Goal: Task Accomplishment & Management: Manage account settings

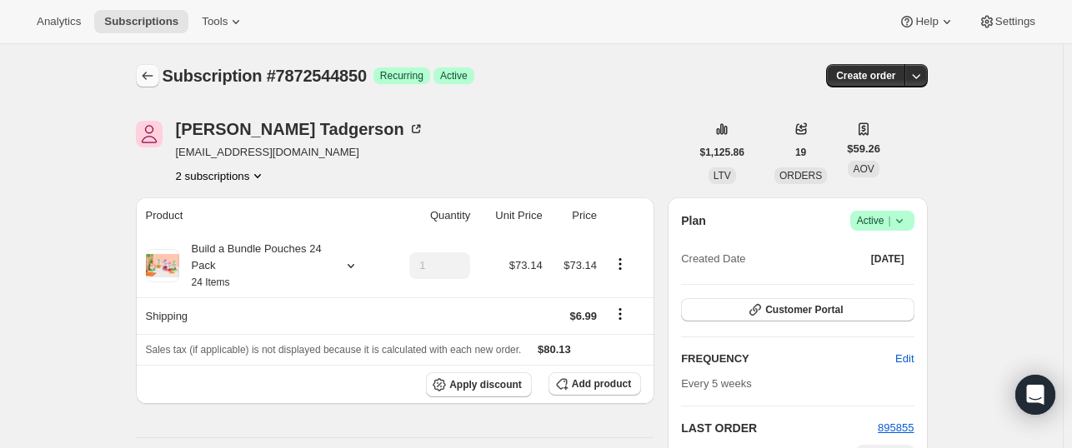
click at [147, 77] on icon "Subscriptions" at bounding box center [147, 75] width 17 height 17
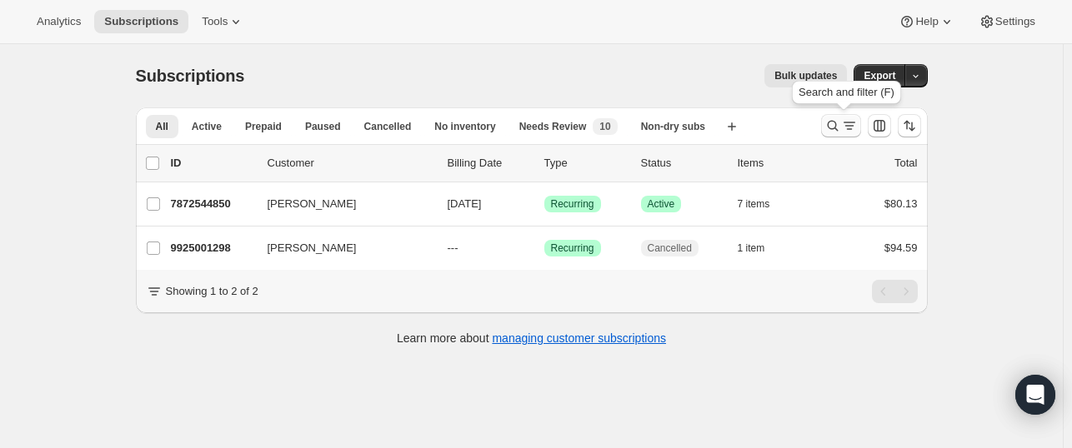
click at [836, 129] on icon "Search and filter results" at bounding box center [832, 126] width 11 height 11
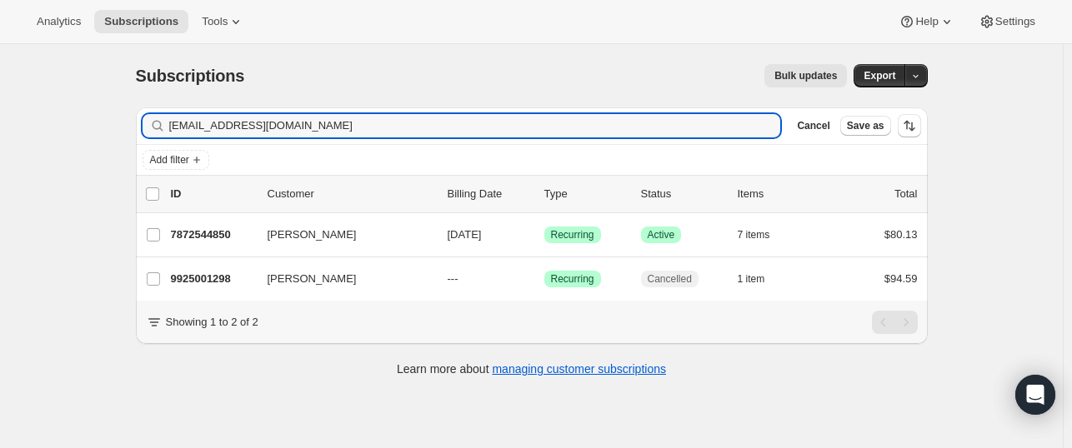
drag, startPoint x: 266, startPoint y: 132, endPoint x: 144, endPoint y: 138, distance: 121.8
click at [144, 138] on div "Filter subscribers [EMAIL_ADDRESS][DOMAIN_NAME] Clear Cancel Save as" at bounding box center [532, 125] width 792 height 37
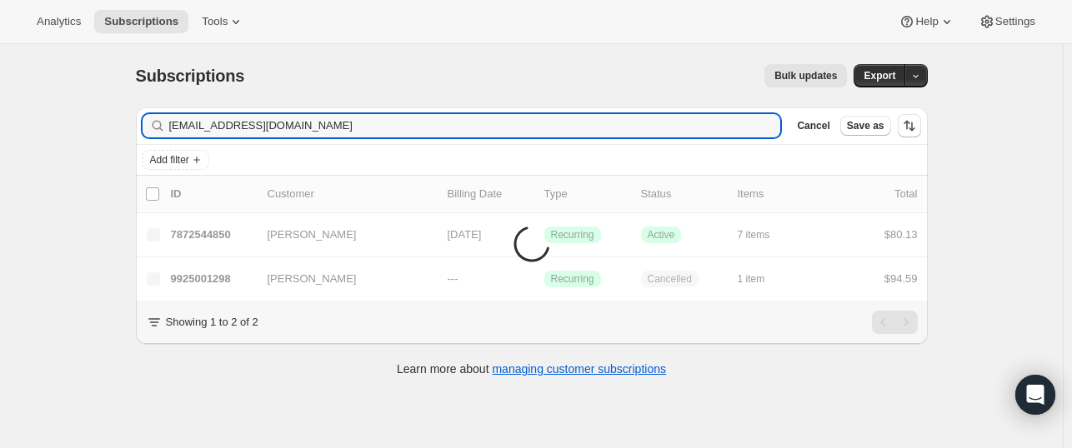
type input "[EMAIL_ADDRESS][DOMAIN_NAME]"
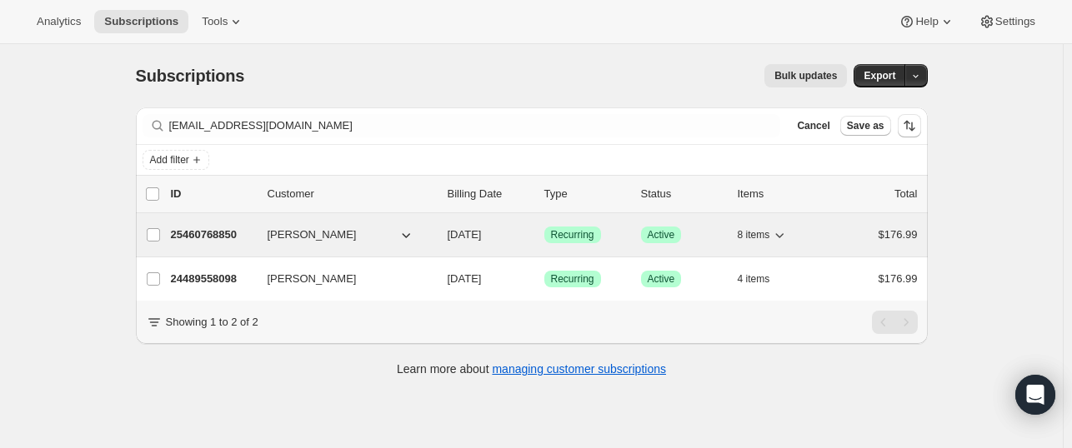
click at [215, 234] on p "25460768850" at bounding box center [212, 235] width 83 height 17
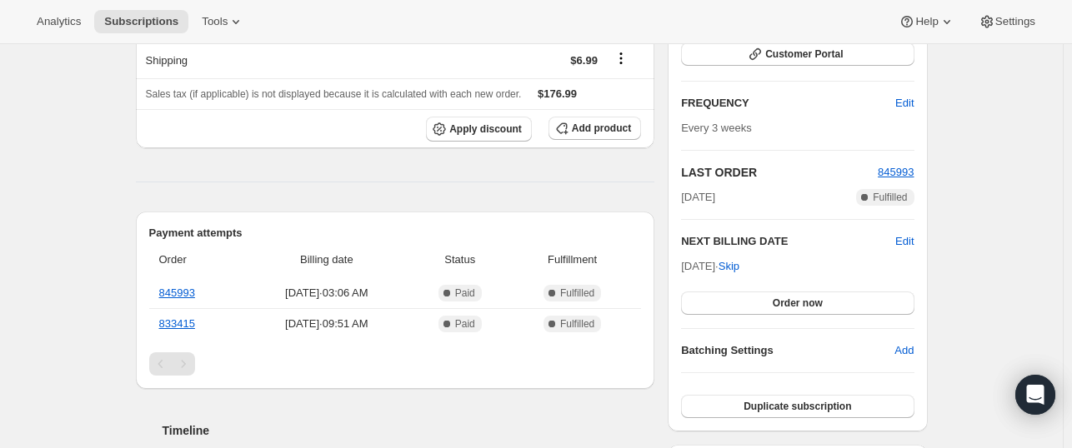
scroll to position [260, 0]
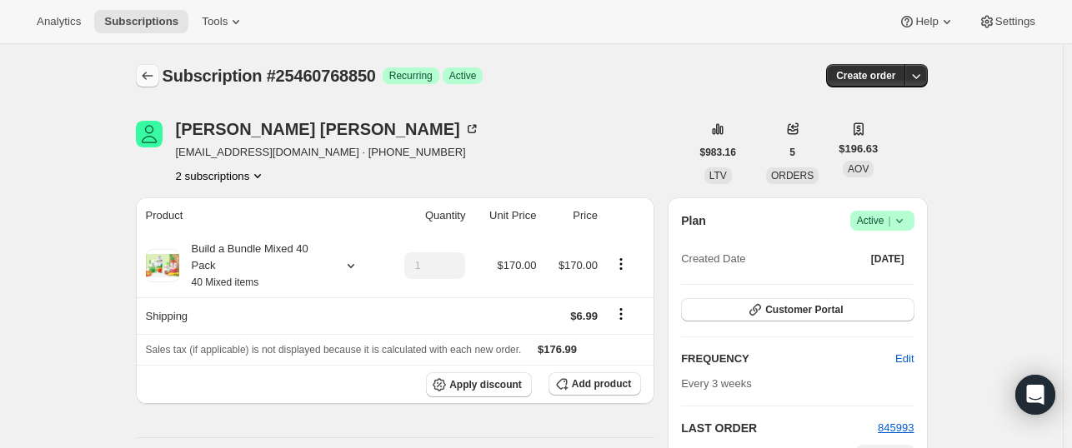
click at [141, 70] on button "Subscriptions" at bounding box center [147, 75] width 23 height 23
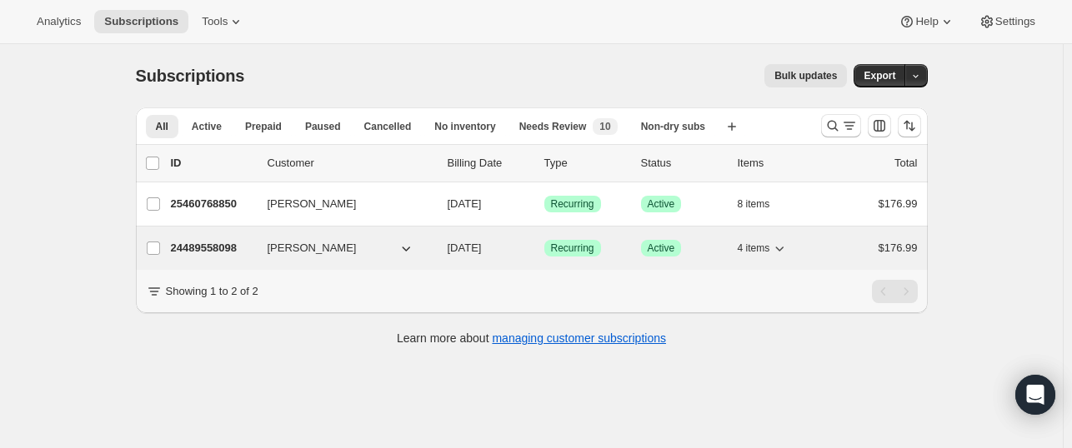
click at [230, 250] on p "24489558098" at bounding box center [212, 248] width 83 height 17
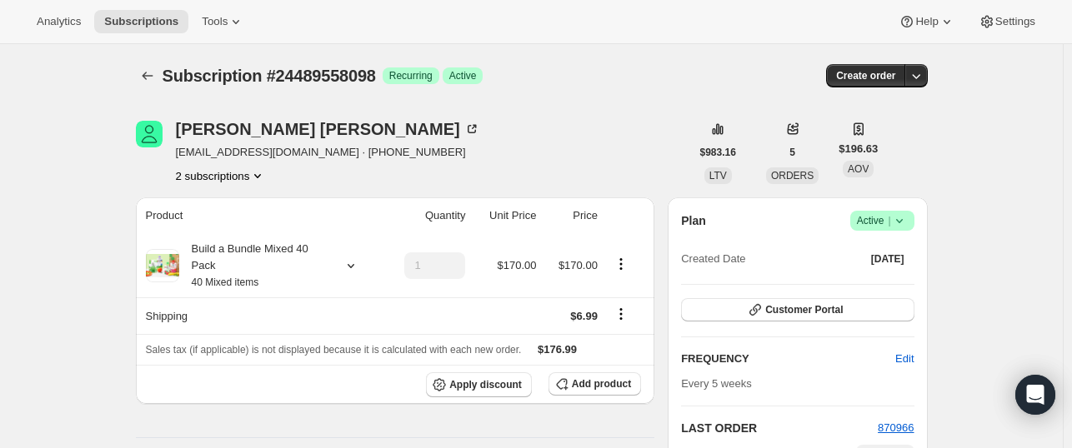
click at [209, 179] on button "2 subscriptions" at bounding box center [221, 175] width 91 height 17
click at [400, 160] on div "[PERSON_NAME] [EMAIL_ADDRESS][DOMAIN_NAME] · [PHONE_NUMBER] 2 subscriptions" at bounding box center [413, 152] width 554 height 63
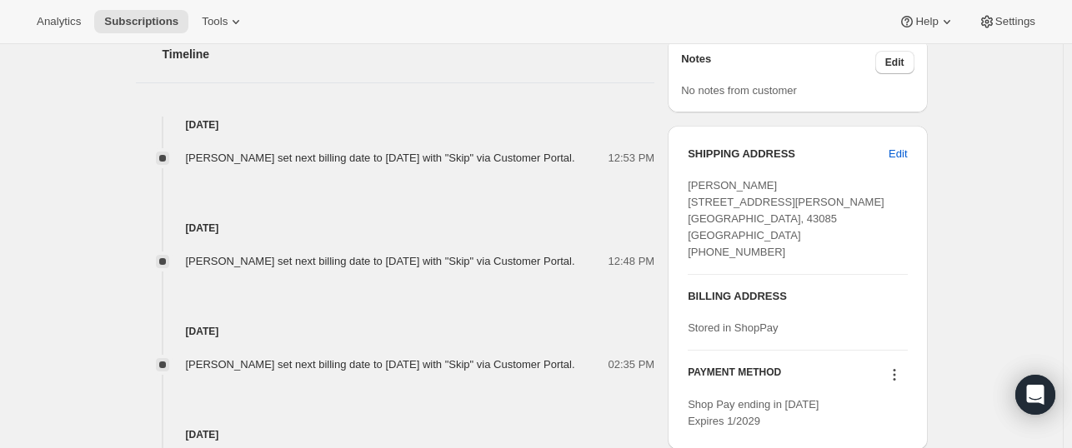
scroll to position [676, 0]
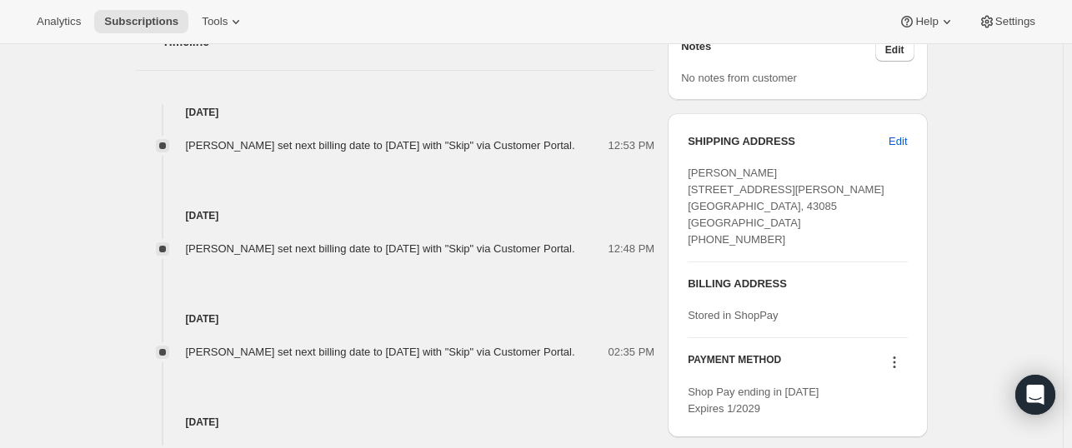
drag, startPoint x: 282, startPoint y: 166, endPoint x: 187, endPoint y: 148, distance: 97.4
click at [187, 148] on div "[PERSON_NAME] set next billing date to [DATE] with "Skip" via Customer Portal. …" at bounding box center [395, 145] width 519 height 17
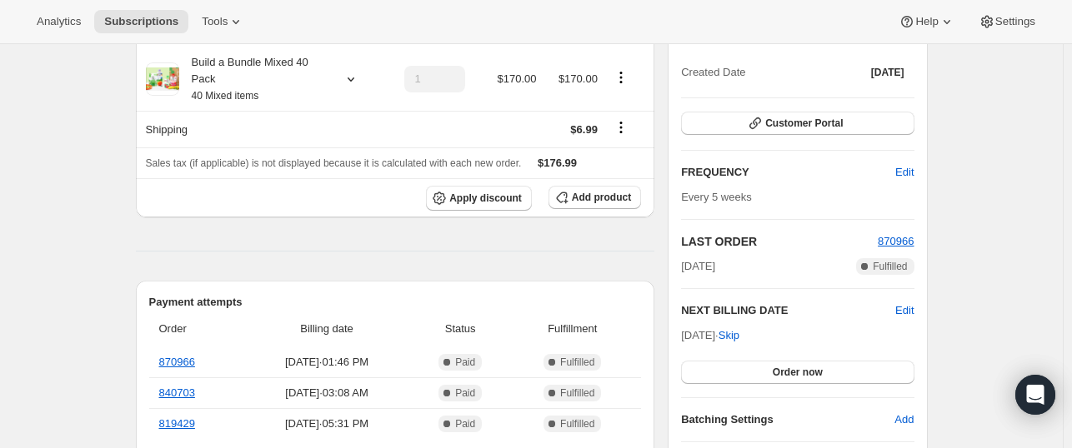
scroll to position [0, 0]
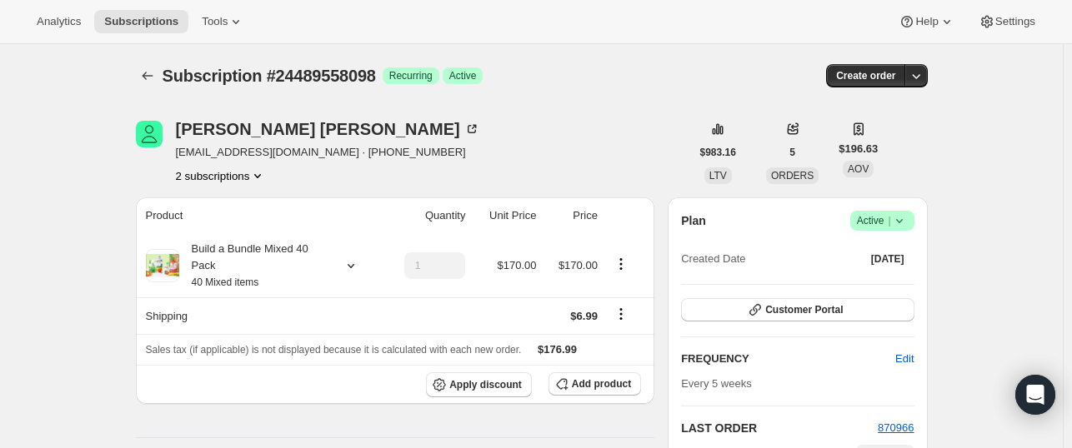
click at [242, 176] on button "2 subscriptions" at bounding box center [221, 175] width 91 height 17
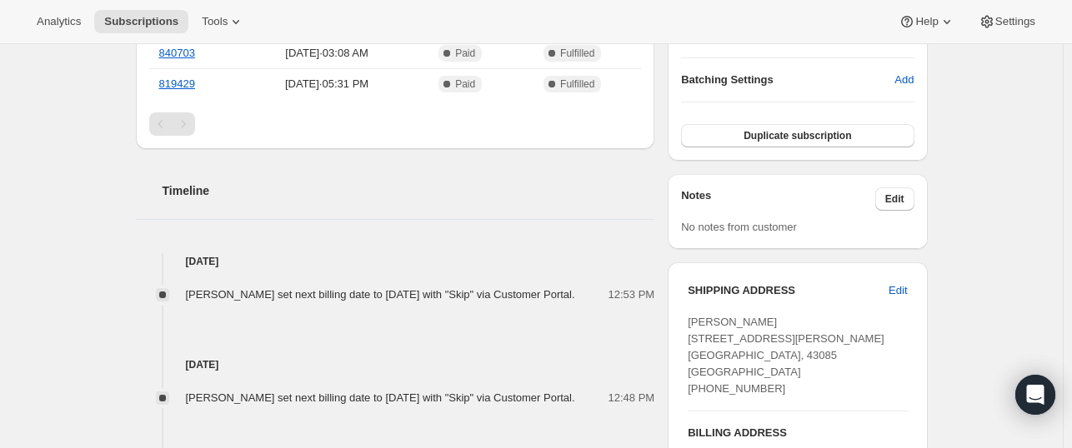
scroll to position [553, 0]
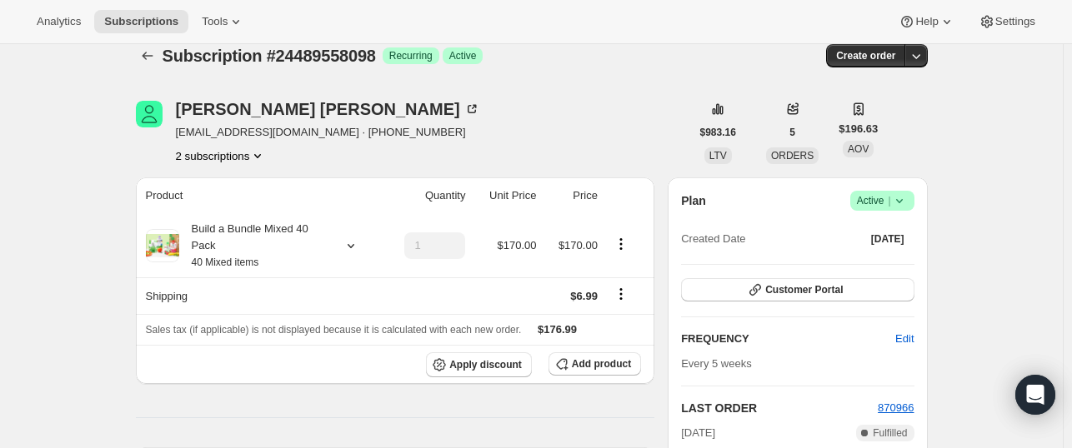
scroll to position [0, 0]
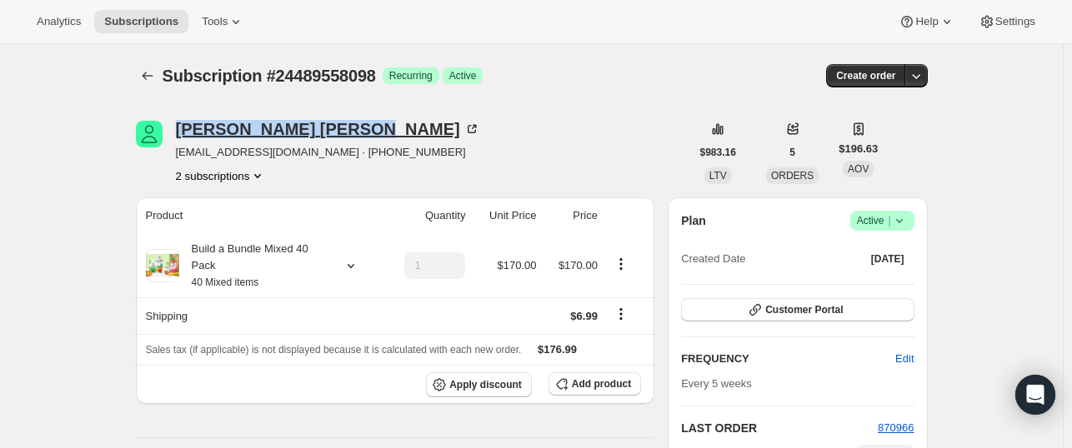
drag, startPoint x: 174, startPoint y: 132, endPoint x: 286, endPoint y: 132, distance: 111.6
click at [286, 132] on div "[PERSON_NAME] [EMAIL_ADDRESS][DOMAIN_NAME] · [PHONE_NUMBER] 2 subscriptions" at bounding box center [413, 152] width 554 height 63
copy div "[PERSON_NAME]"
click at [143, 77] on icon "Subscriptions" at bounding box center [147, 75] width 17 height 17
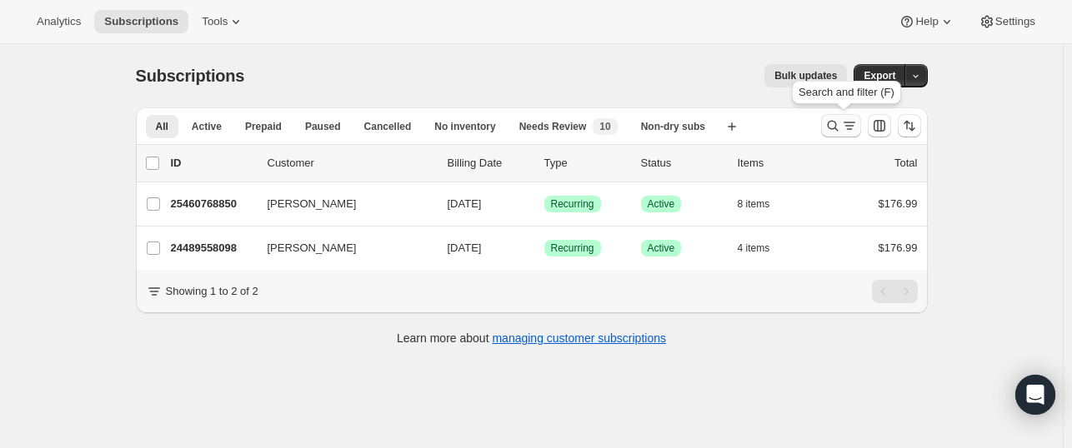
click at [837, 132] on icon "Search and filter results" at bounding box center [832, 125] width 17 height 17
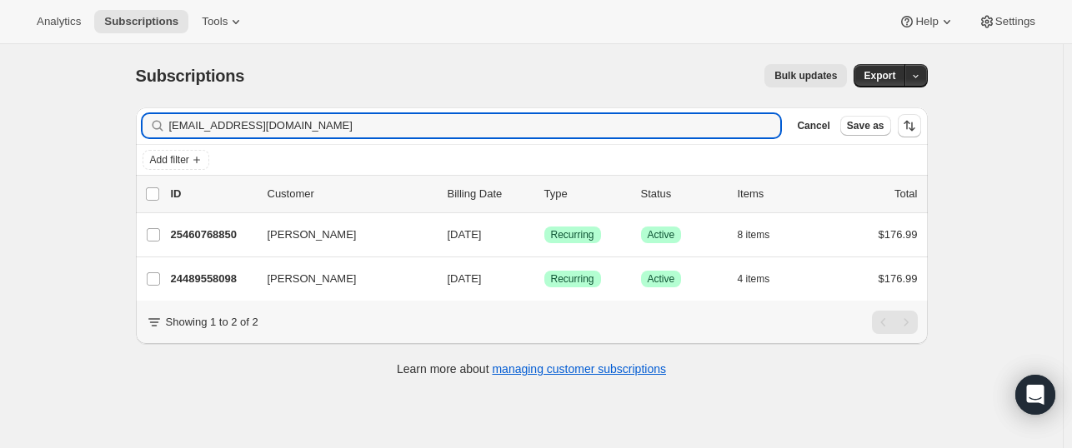
drag, startPoint x: 306, startPoint y: 127, endPoint x: 157, endPoint y: 136, distance: 149.4
click at [157, 136] on div "[EMAIL_ADDRESS][DOMAIN_NAME] Clear" at bounding box center [461, 125] width 638 height 23
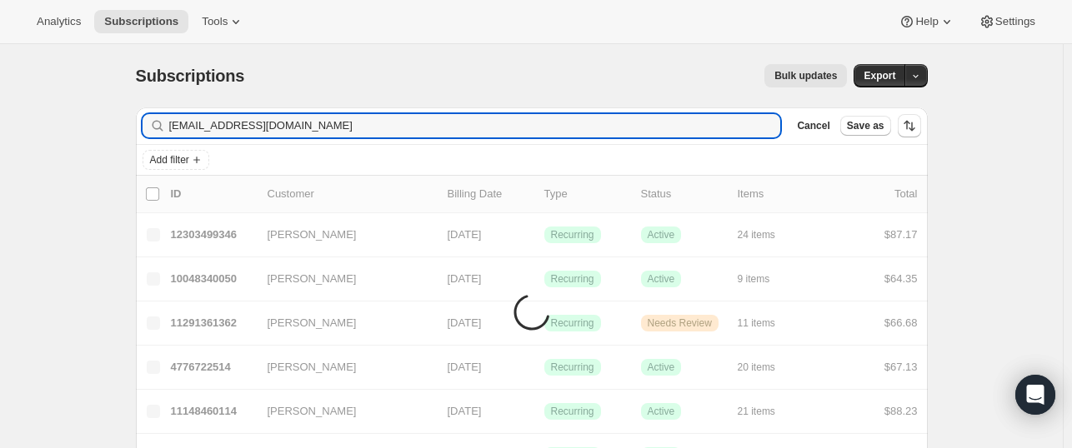
type input "[EMAIL_ADDRESS][DOMAIN_NAME]"
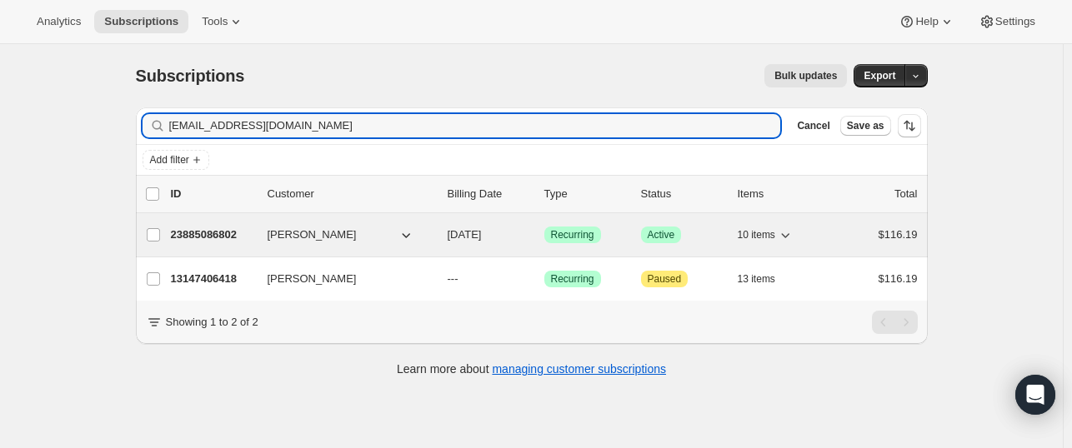
click at [200, 235] on p "23885086802" at bounding box center [212, 235] width 83 height 17
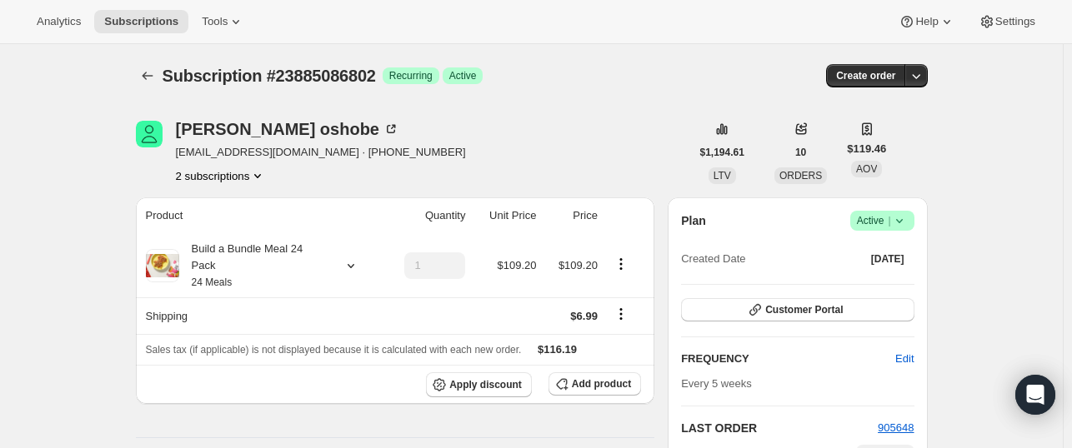
click at [227, 182] on button "2 subscriptions" at bounding box center [221, 175] width 91 height 17
click at [261, 173] on icon "Product actions" at bounding box center [257, 175] width 17 height 17
click at [303, 179] on div "2 subscriptions" at bounding box center [321, 175] width 290 height 17
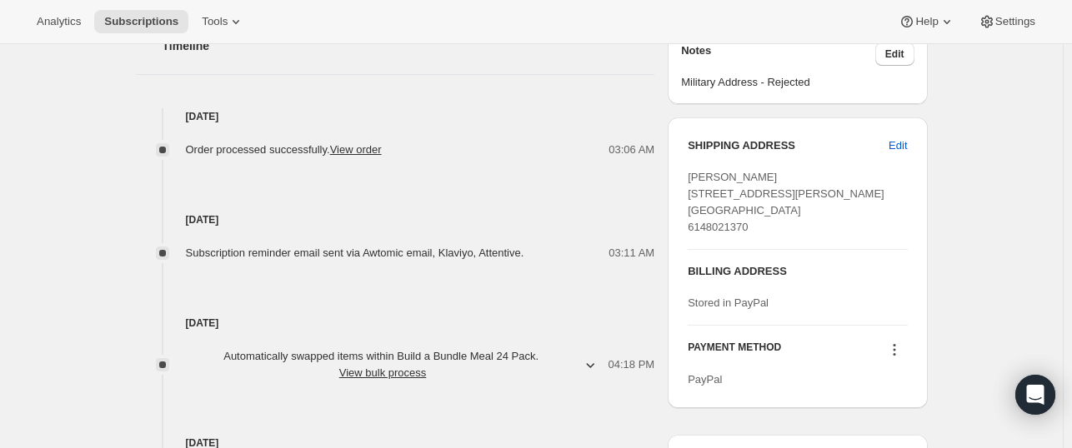
scroll to position [673, 0]
click at [52, 136] on div "Subscription #23885086802. This page is ready Subscription #23885086802 Success…" at bounding box center [531, 29] width 1062 height 1317
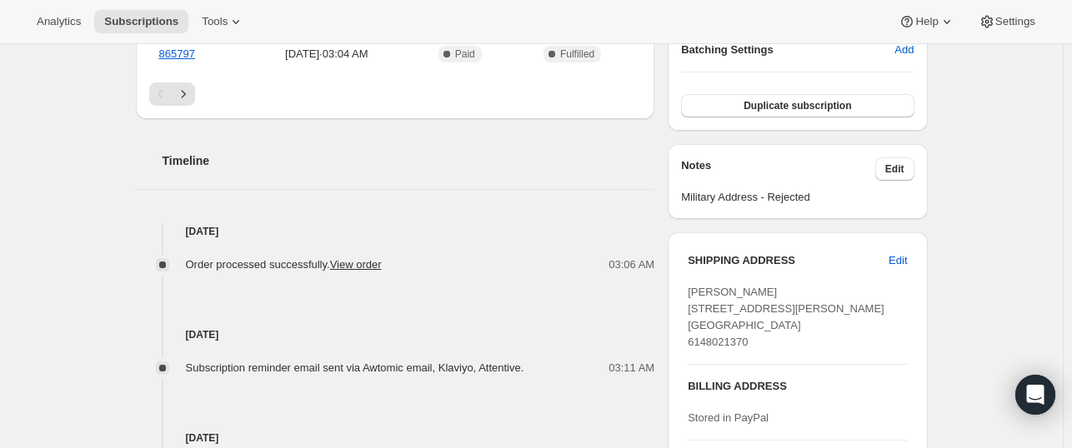
scroll to position [650, 0]
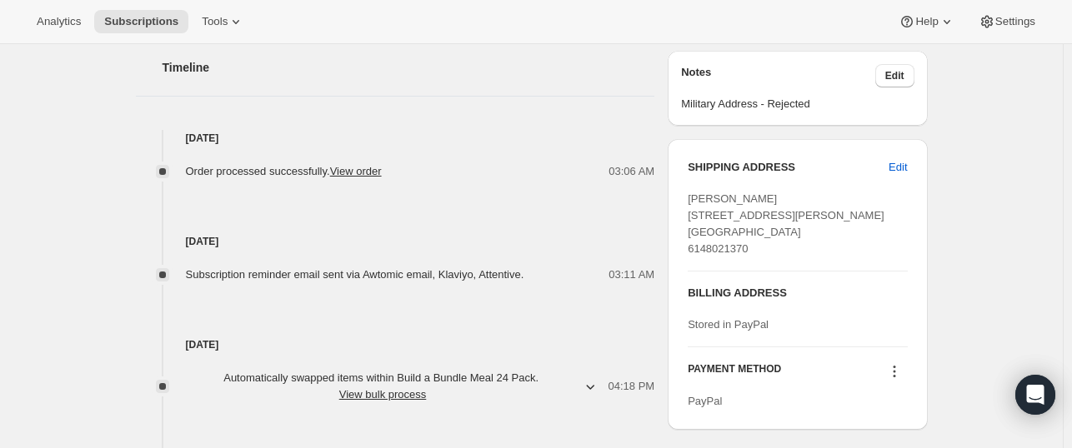
click at [855, 296] on div "BILLING ADDRESS Stored in PayPal" at bounding box center [796, 309] width 219 height 75
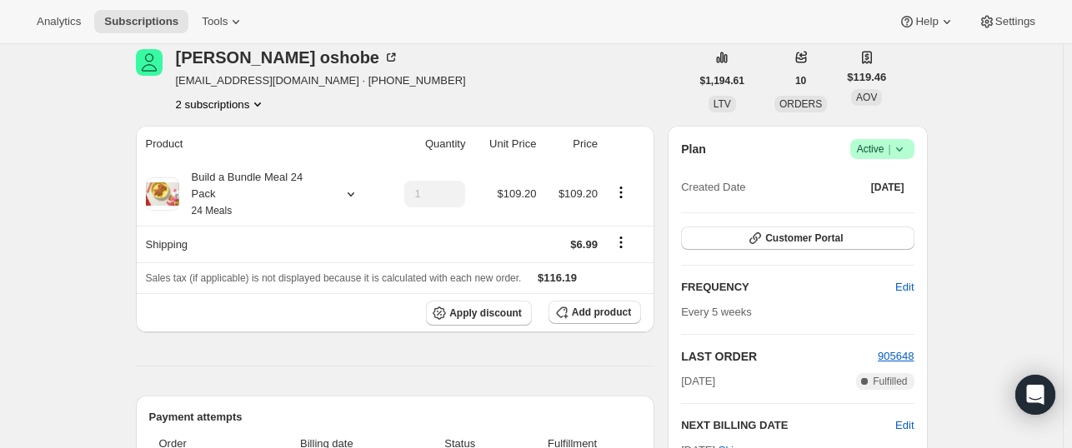
scroll to position [0, 0]
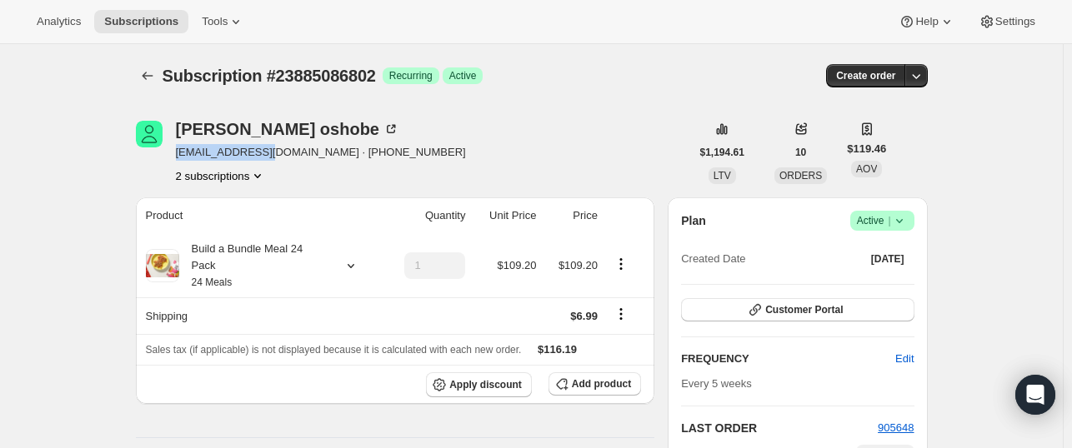
drag, startPoint x: 181, startPoint y: 152, endPoint x: 275, endPoint y: 152, distance: 94.2
click at [275, 152] on span "[EMAIL_ADDRESS][DOMAIN_NAME] · [PHONE_NUMBER]" at bounding box center [321, 152] width 290 height 17
copy span "[EMAIL_ADDRESS][DOMAIN_NAME]"
click at [147, 80] on icon "Subscriptions" at bounding box center [147, 75] width 17 height 17
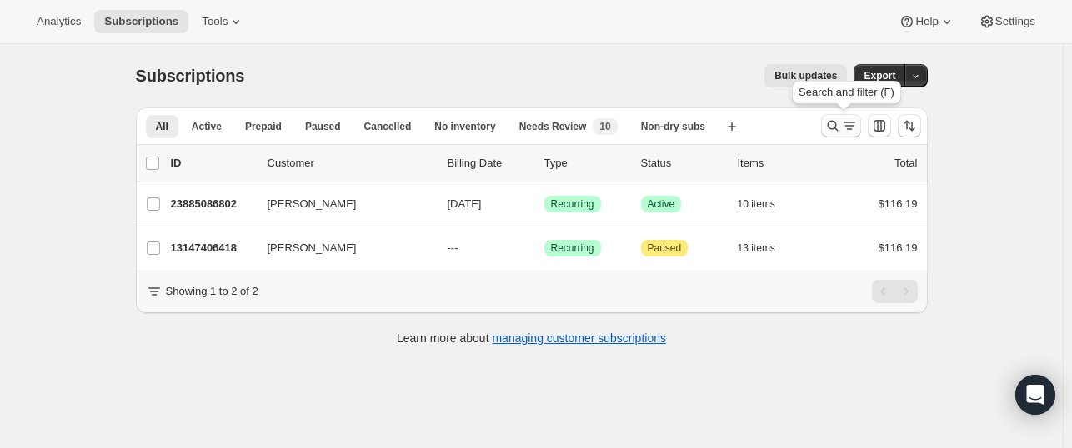
click at [831, 129] on icon "Search and filter results" at bounding box center [832, 125] width 17 height 17
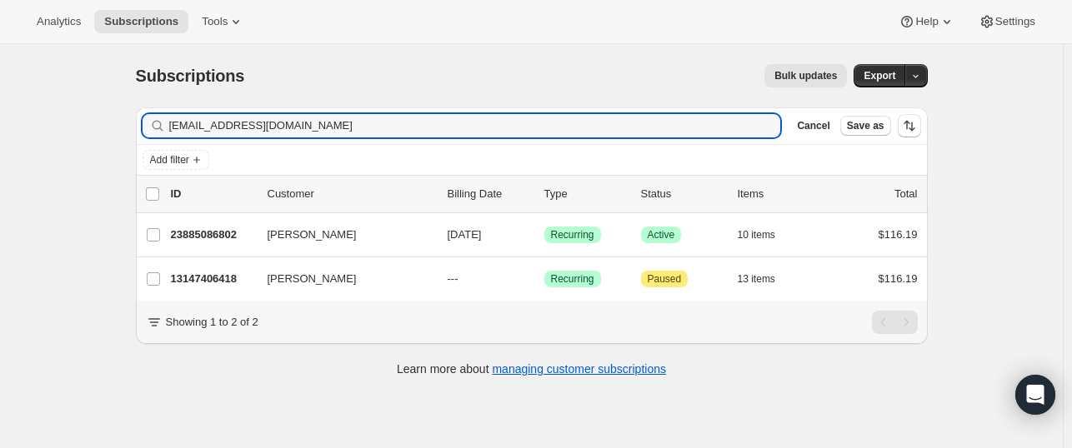
drag, startPoint x: 317, startPoint y: 130, endPoint x: 167, endPoint y: 130, distance: 150.8
click at [167, 130] on div "[EMAIL_ADDRESS][DOMAIN_NAME] Clear" at bounding box center [461, 125] width 638 height 23
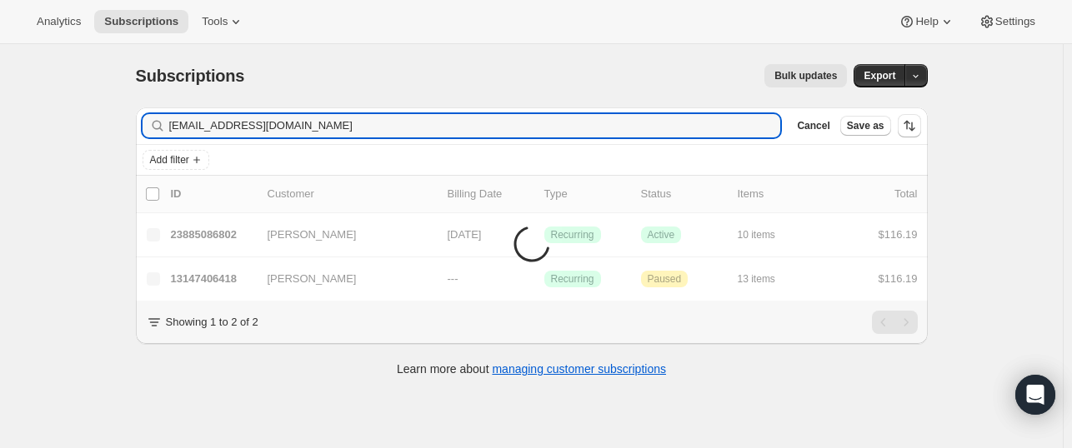
type input "[EMAIL_ADDRESS][DOMAIN_NAME]"
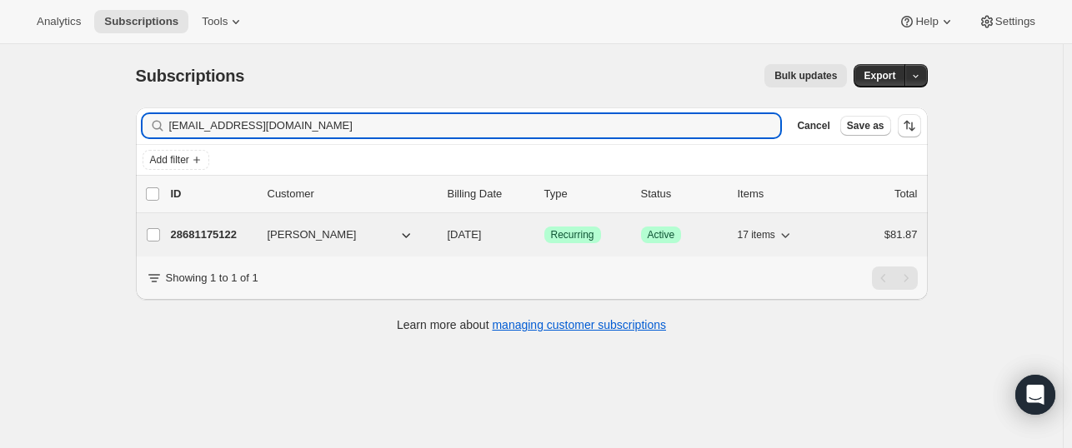
click at [212, 231] on p "28681175122" at bounding box center [212, 235] width 83 height 17
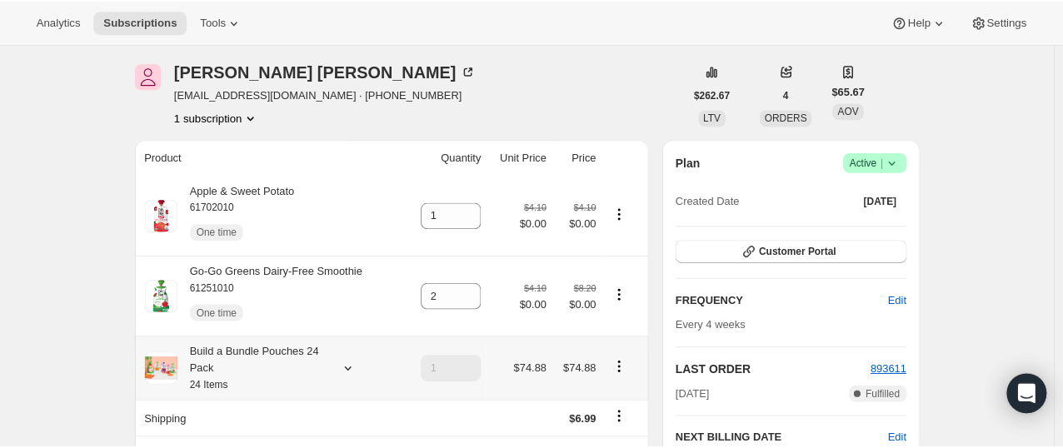
scroll to position [50, 0]
